Goal: Go to known website: Access a specific website the user already knows

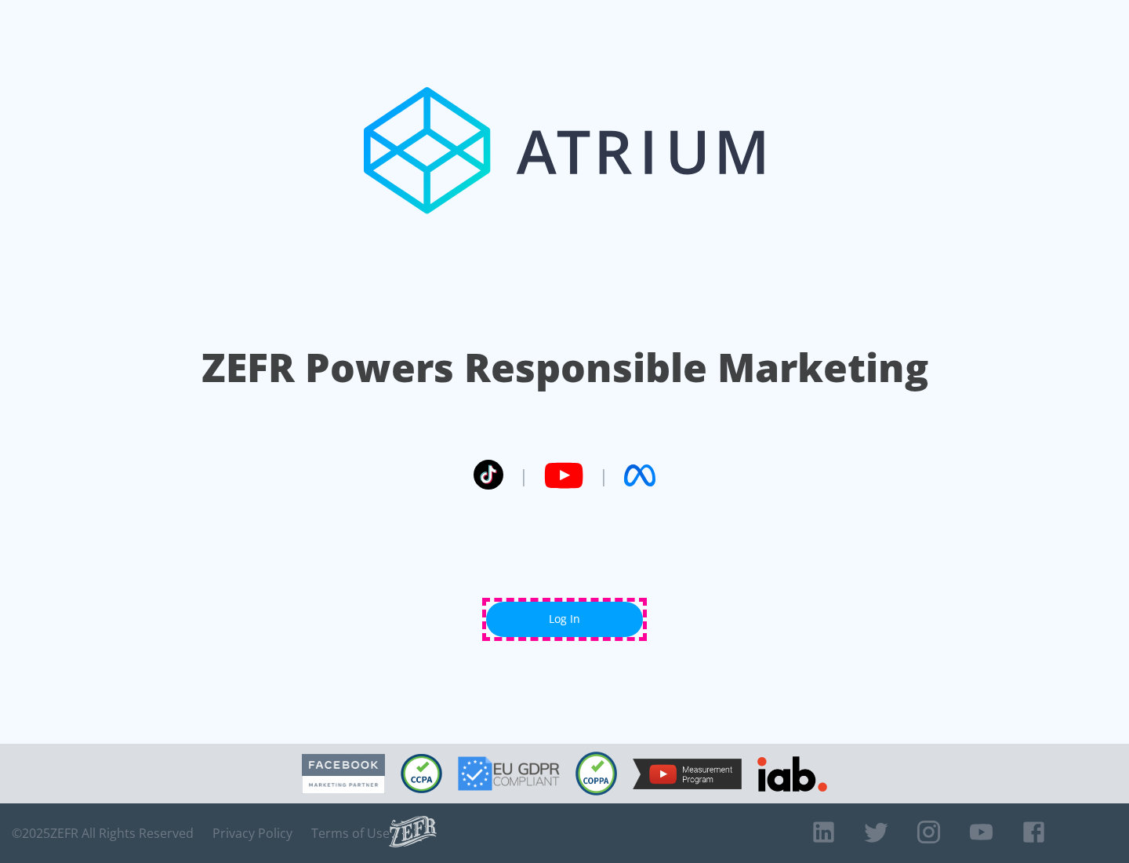
click at [565, 619] on link "Log In" at bounding box center [564, 619] width 157 height 35
